Goal: Task Accomplishment & Management: Complete application form

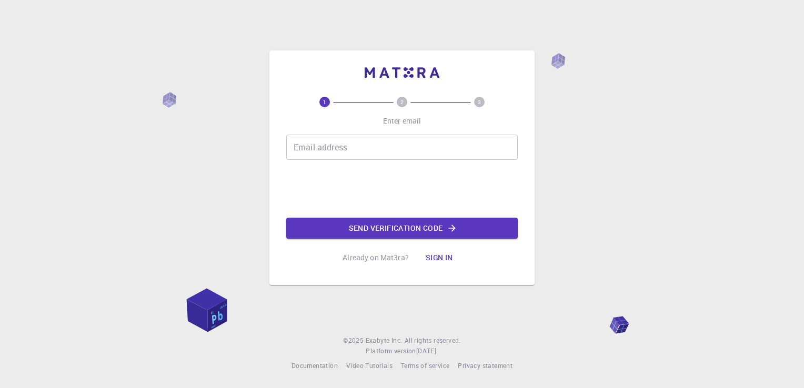
click at [441, 150] on input "Email address" at bounding box center [401, 147] width 231 height 25
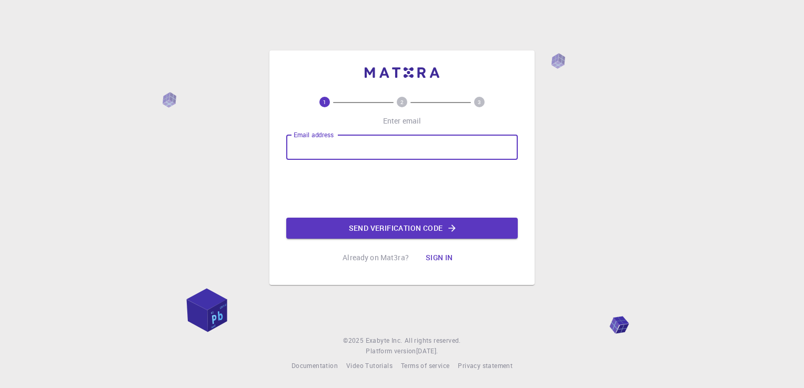
type input "[EMAIL_ADDRESS][DOMAIN_NAME]"
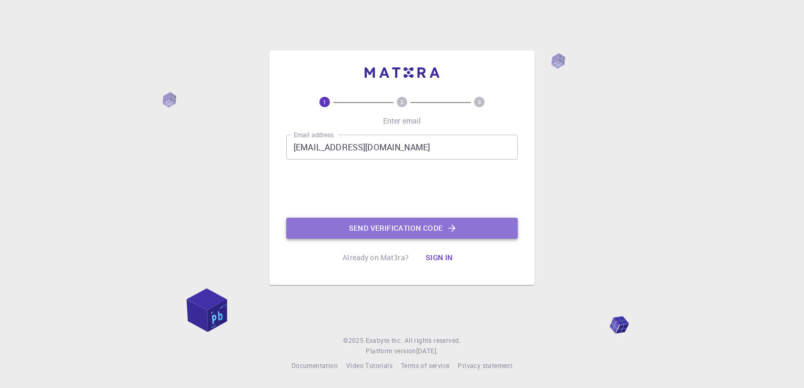
click at [384, 229] on button "Send verification code" at bounding box center [401, 228] width 231 height 21
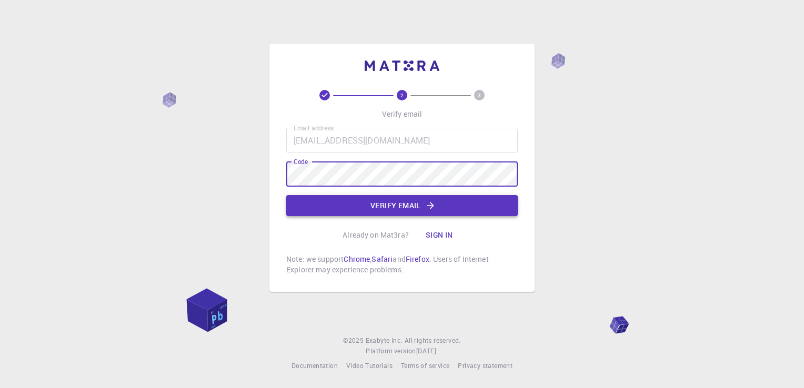
click at [409, 206] on button "Verify email" at bounding box center [401, 205] width 231 height 21
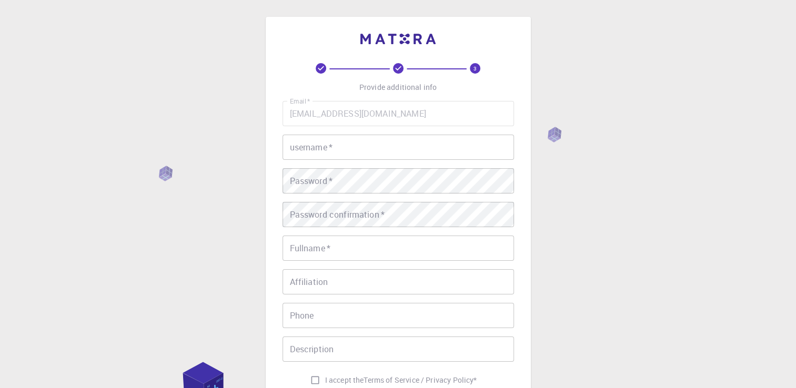
click at [315, 151] on input "username   *" at bounding box center [397, 147] width 231 height 25
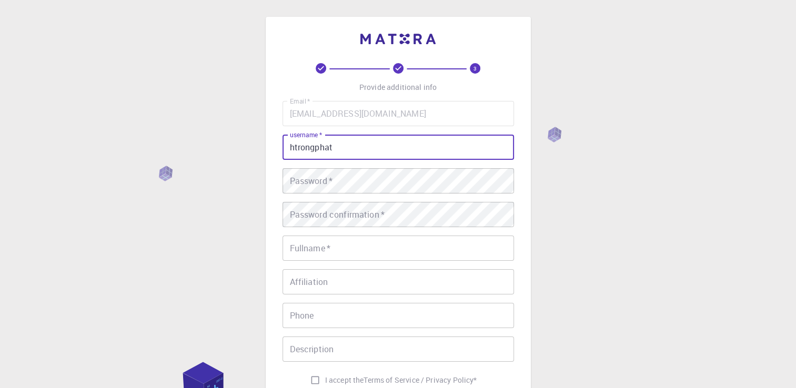
type input "htrongphat"
click at [246, 174] on div "3 Provide additional info Email   * [EMAIL_ADDRESS][DOMAIN_NAME] Email   * user…" at bounding box center [398, 267] width 796 height 535
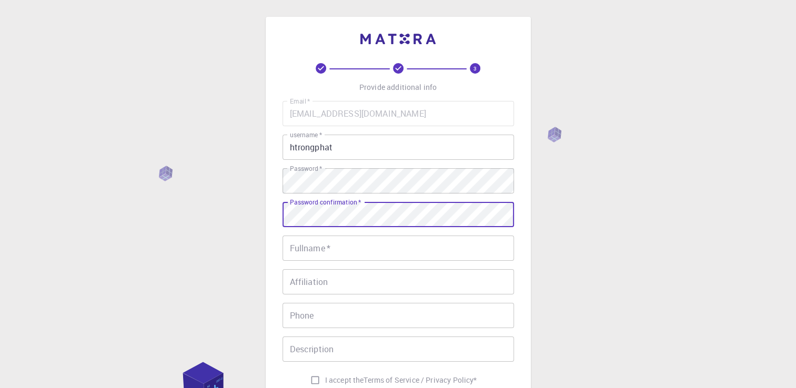
click at [467, 262] on div "Email   * [EMAIL_ADDRESS][DOMAIN_NAME] Email   * username   * htrongphat userna…" at bounding box center [397, 245] width 231 height 289
click at [461, 251] on input "Fullname   *" at bounding box center [397, 248] width 231 height 25
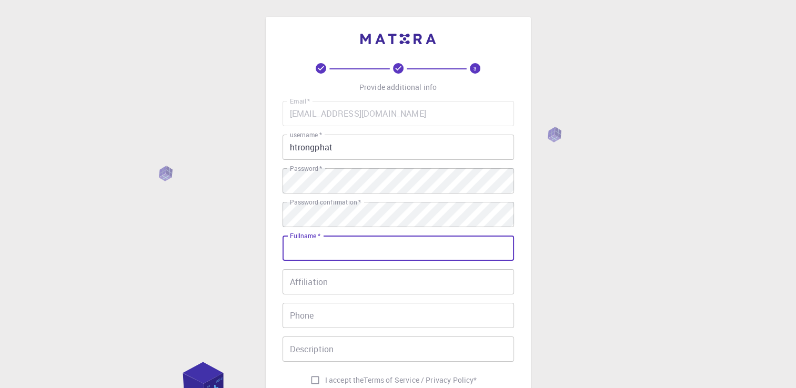
type input "[PERSON_NAME]"
type input "[PHONE_NUMBER]"
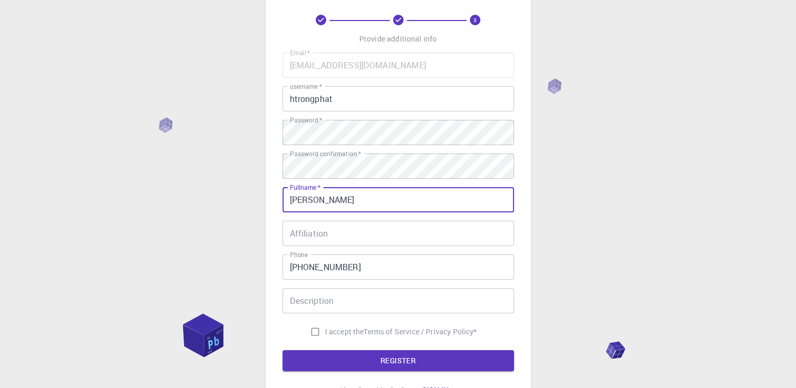
scroll to position [105, 0]
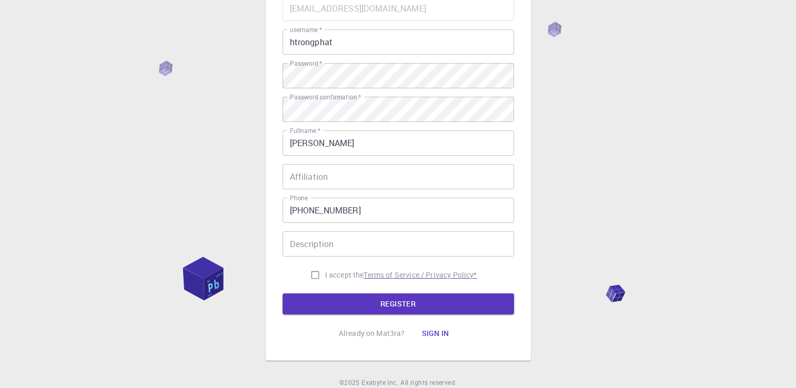
click at [371, 274] on p "Terms of Service / Privacy Policy *" at bounding box center [419, 275] width 113 height 11
click at [311, 275] on input "I accept the Terms of Service / Privacy Policy *" at bounding box center [315, 275] width 20 height 20
checkbox input "true"
click at [330, 310] on button "REGISTER" at bounding box center [397, 303] width 231 height 21
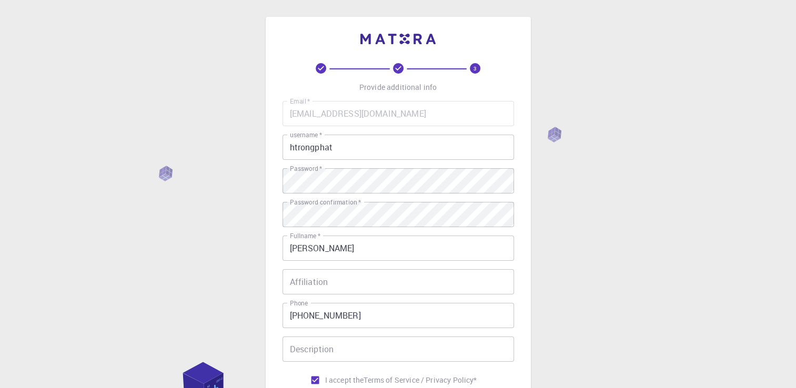
scroll to position [147, 0]
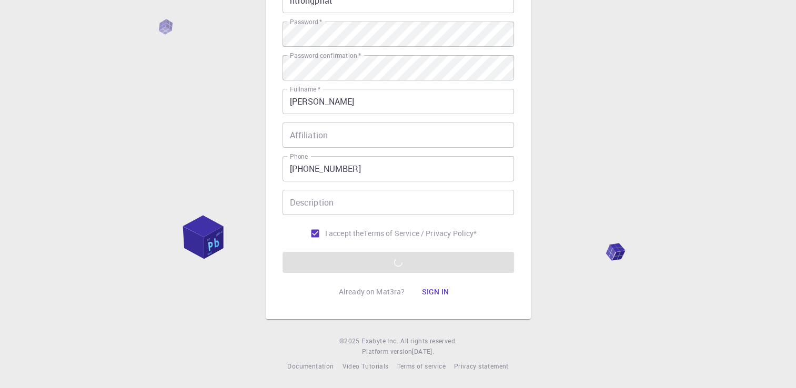
click at [422, 265] on form "Email   * [EMAIL_ADDRESS][DOMAIN_NAME] Email   * username   * htrongphat userna…" at bounding box center [397, 113] width 231 height 319
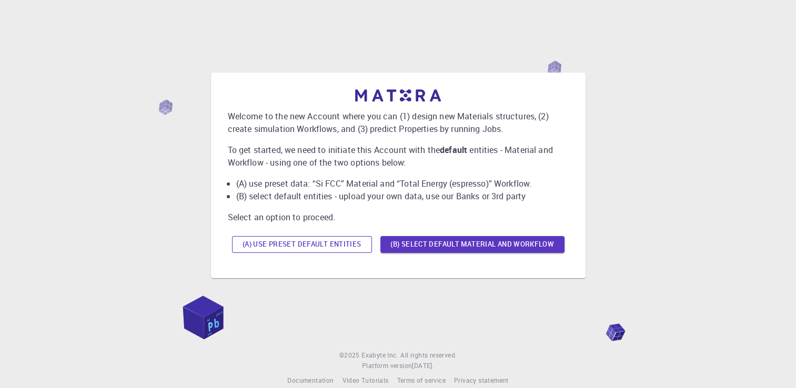
click at [308, 249] on button "(A) Use preset default entities" at bounding box center [302, 244] width 140 height 17
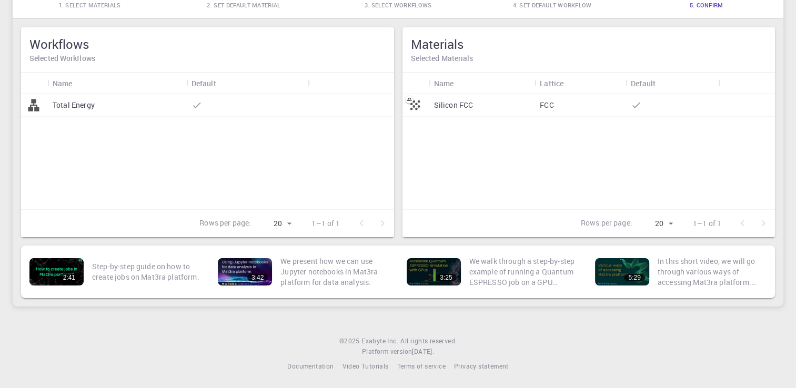
scroll to position [8, 0]
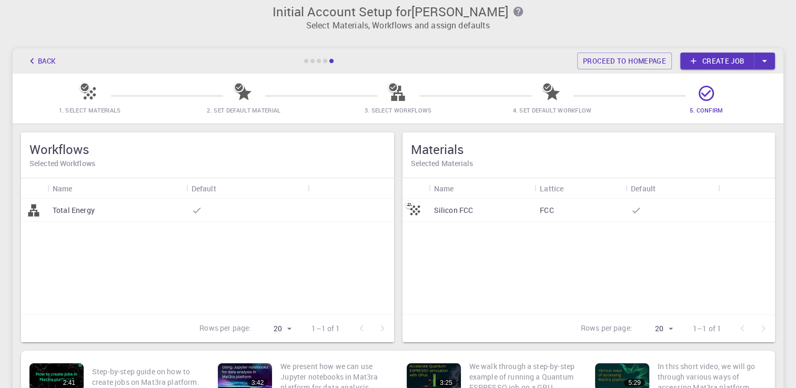
click at [532, 204] on div "Silicon FCC" at bounding box center [482, 210] width 106 height 23
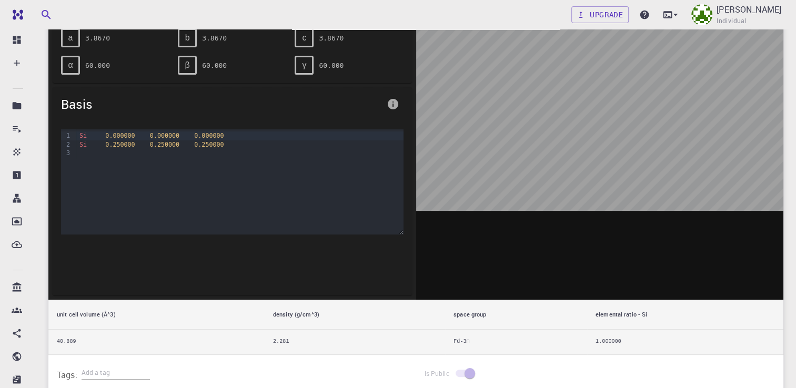
scroll to position [210, 0]
